Goal: Book appointment/travel/reservation

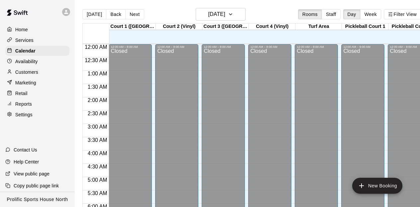
scroll to position [448, 0]
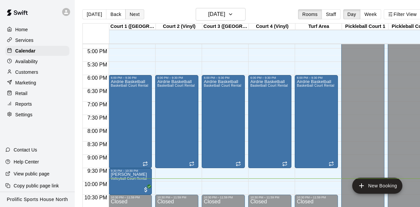
click at [134, 14] on button "Next" at bounding box center [134, 14] width 19 height 10
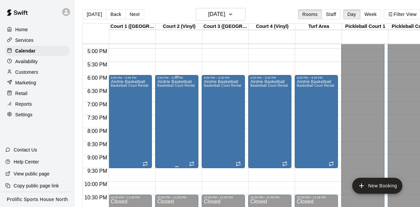
scroll to position [468, 0]
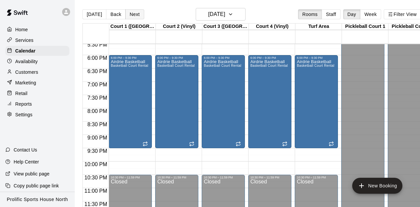
click at [134, 14] on button "Next" at bounding box center [134, 14] width 19 height 10
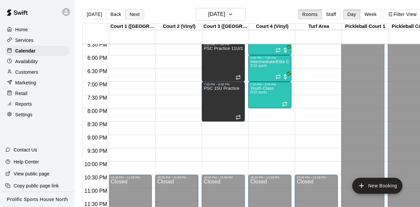
click at [132, 15] on button "Next" at bounding box center [134, 14] width 19 height 10
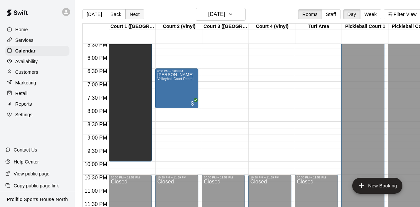
click at [136, 14] on button "Next" at bounding box center [134, 14] width 19 height 10
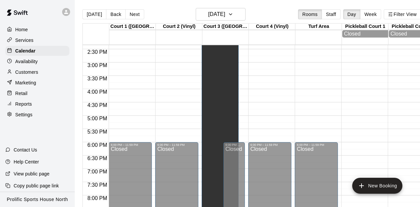
scroll to position [382, 0]
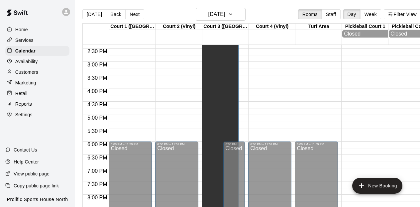
click at [220, 100] on div "Edge Tournament" at bounding box center [220, 52] width 33 height 344
click at [212, 10] on icon "edit" at bounding box center [211, 12] width 6 height 6
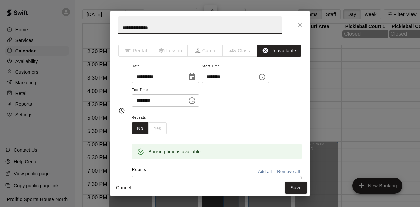
click at [242, 77] on input "********" at bounding box center [227, 77] width 51 height 12
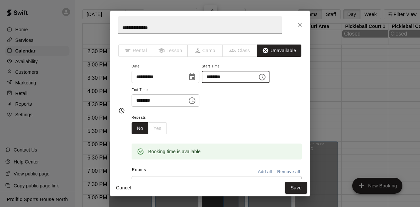
click at [266, 75] on icon "Choose time, selected time is 8:00 AM" at bounding box center [262, 77] width 7 height 7
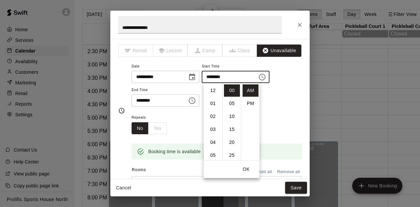
scroll to position [104, 0]
click at [213, 104] on li "09" at bounding box center [213, 103] width 16 height 12
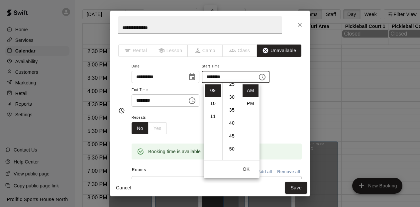
scroll to position [70, 0]
click at [232, 97] on li "30" at bounding box center [232, 98] width 16 height 12
type input "********"
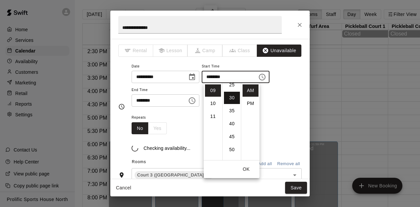
scroll to position [78, 0]
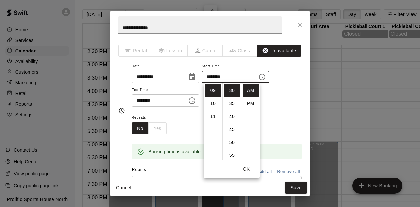
click at [166, 102] on input "********" at bounding box center [157, 100] width 51 height 12
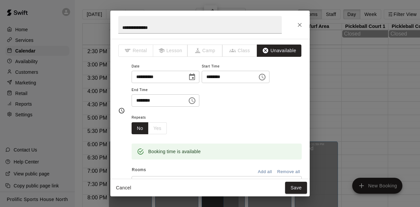
click at [146, 100] on input "********" at bounding box center [157, 100] width 51 height 12
click at [158, 101] on input "********" at bounding box center [157, 100] width 51 height 12
click at [194, 100] on icon "Choose time, selected time is 9:00 PM" at bounding box center [193, 100] width 2 height 3
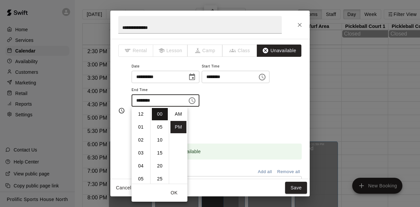
scroll to position [12, 0]
click at [137, 128] on li "08" at bounding box center [141, 127] width 16 height 12
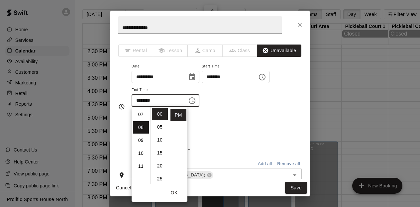
type input "********"
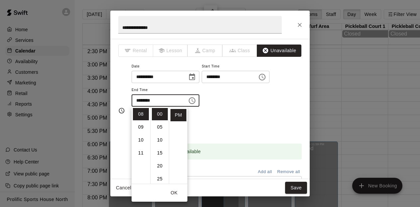
click at [232, 104] on div "**********" at bounding box center [217, 84] width 170 height 45
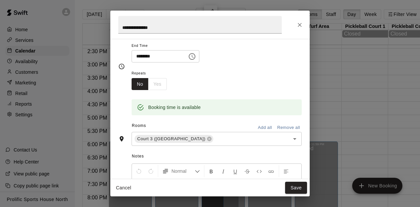
scroll to position [48, 0]
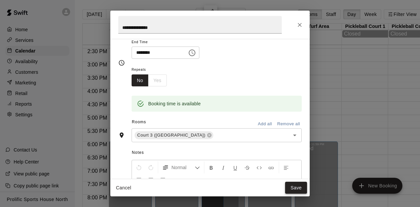
click at [298, 188] on button "Save" at bounding box center [296, 188] width 22 height 12
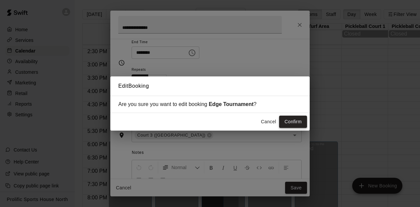
click at [291, 121] on button "Confirm" at bounding box center [293, 122] width 28 height 12
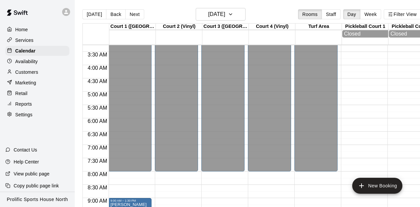
scroll to position [84, 1]
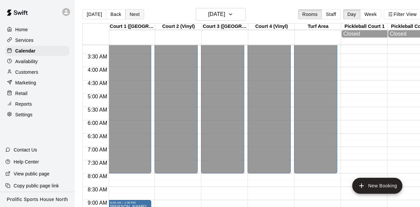
click at [131, 13] on button "Next" at bounding box center [134, 14] width 19 height 10
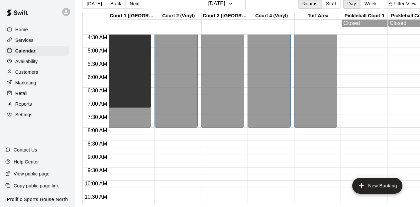
scroll to position [0, 1]
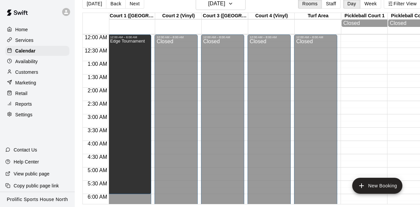
drag, startPoint x: 131, startPoint y: 153, endPoint x: 123, endPoint y: 124, distance: 29.8
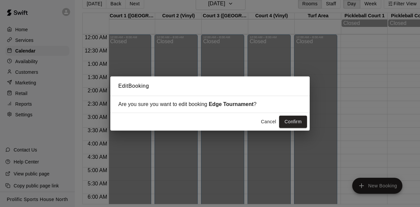
click at [265, 122] on button "Cancel" at bounding box center [268, 122] width 21 height 12
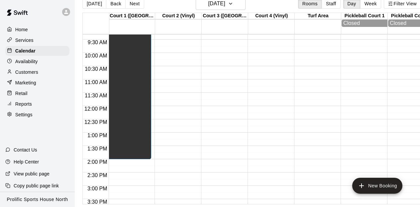
scroll to position [250, 1]
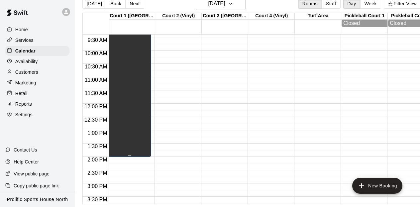
click at [129, 117] on div "Edge Tournament" at bounding box center [127, 105] width 35 height 207
click at [119, 11] on icon "edit" at bounding box center [117, 12] width 8 height 8
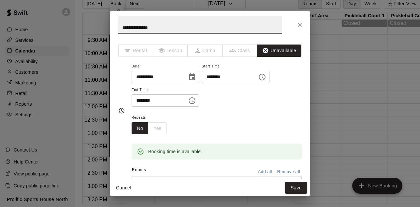
click at [171, 98] on input "********" at bounding box center [157, 100] width 51 height 12
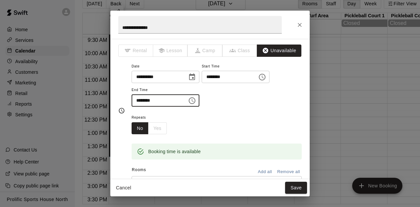
click at [196, 101] on icon "Choose time, selected time is 2:00 PM" at bounding box center [192, 101] width 8 height 8
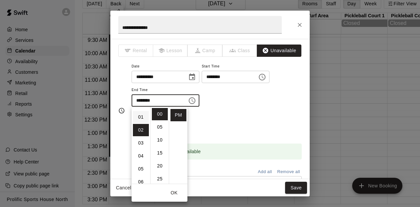
scroll to position [0, 0]
click at [142, 108] on li "12" at bounding box center [141, 114] width 16 height 12
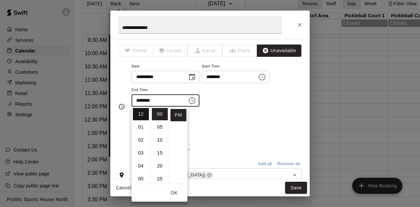
type input "********"
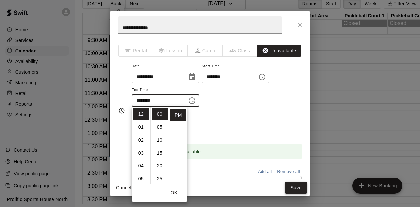
click at [301, 191] on button "Save" at bounding box center [296, 188] width 22 height 12
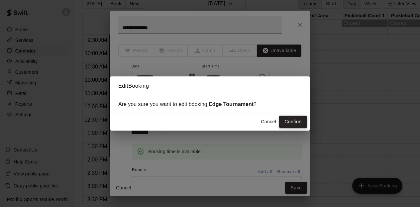
click at [293, 123] on button "Confirm" at bounding box center [293, 122] width 28 height 12
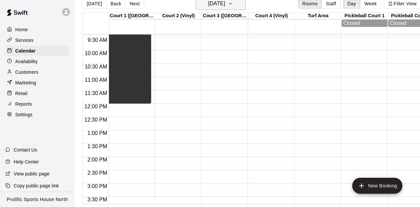
click at [233, 5] on icon "button" at bounding box center [230, 4] width 5 height 8
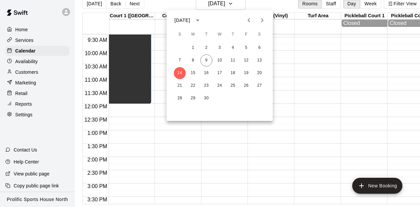
click at [190, 22] on div "[DATE]" at bounding box center [182, 20] width 16 height 7
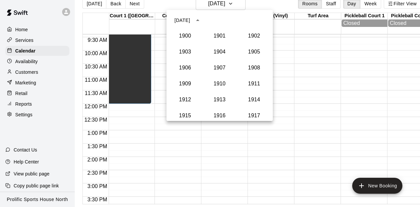
scroll to position [616, 0]
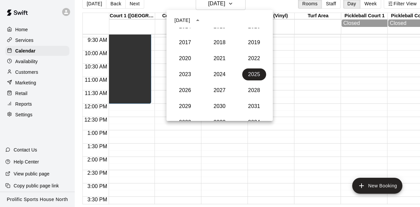
click at [184, 19] on div "[DATE]" at bounding box center [182, 20] width 16 height 7
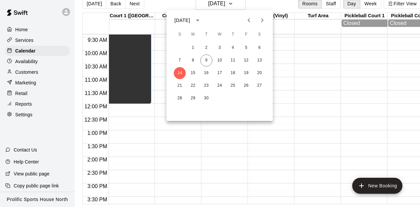
click at [184, 19] on div "[DATE]" at bounding box center [182, 20] width 16 height 7
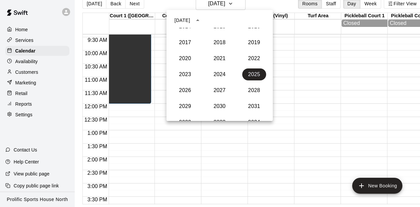
click at [190, 17] on div "[DATE]" at bounding box center [182, 20] width 16 height 7
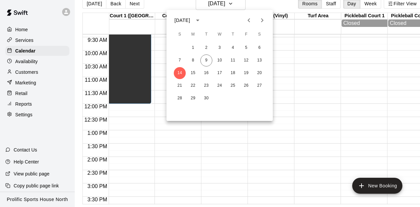
click at [266, 18] on icon "Next month" at bounding box center [262, 20] width 8 height 8
click at [180, 72] on button "9" at bounding box center [180, 73] width 12 height 12
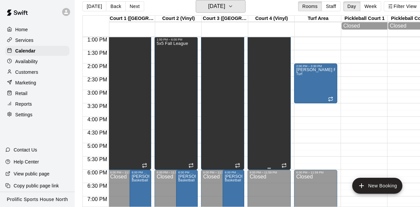
scroll to position [346, 1]
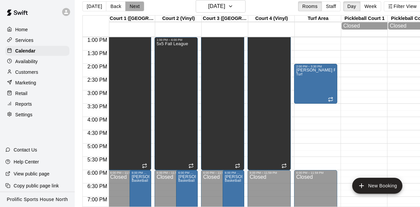
click at [133, 3] on button "Next" at bounding box center [134, 6] width 19 height 10
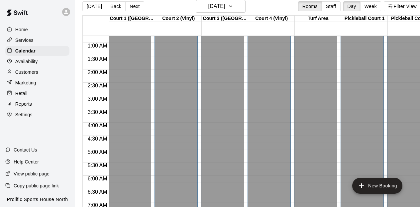
scroll to position [0, 1]
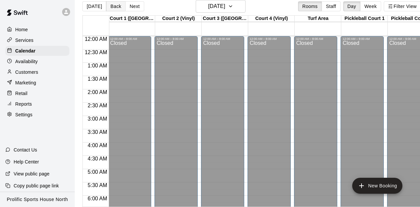
click at [114, 6] on button "Back" at bounding box center [116, 6] width 20 height 10
